Goal: Navigation & Orientation: Find specific page/section

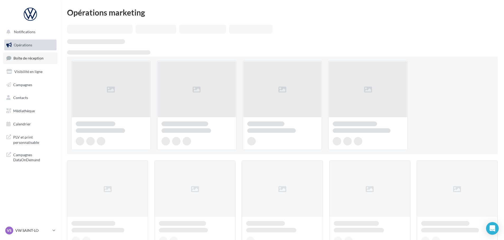
click at [32, 59] on span "Boîte de réception" at bounding box center [28, 58] width 30 height 4
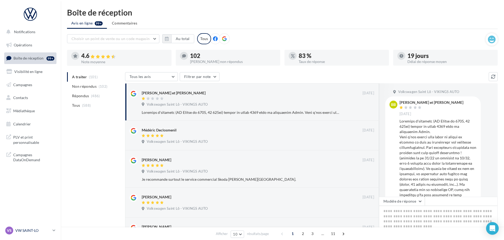
click at [29, 230] on p "VW SAINT-LO" at bounding box center [32, 230] width 35 height 5
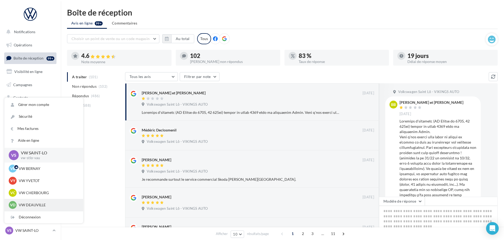
click at [41, 204] on p "VW DEAUVILLE" at bounding box center [48, 205] width 58 height 5
